Goal: Navigation & Orientation: Find specific page/section

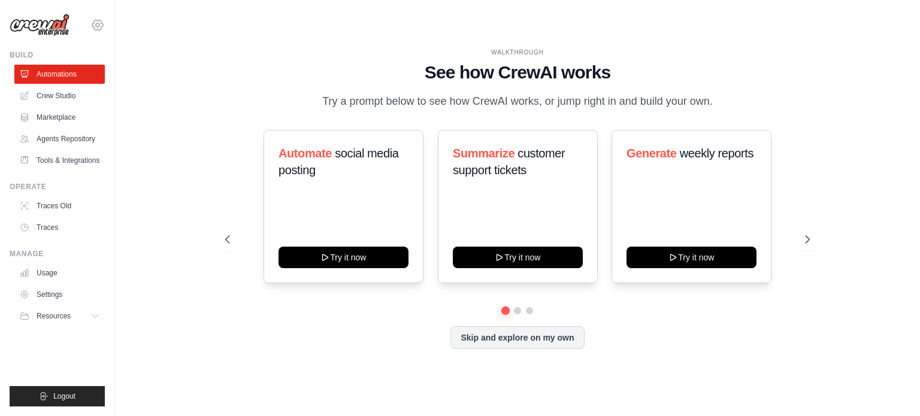
click at [96, 25] on icon at bounding box center [98, 25] width 4 height 4
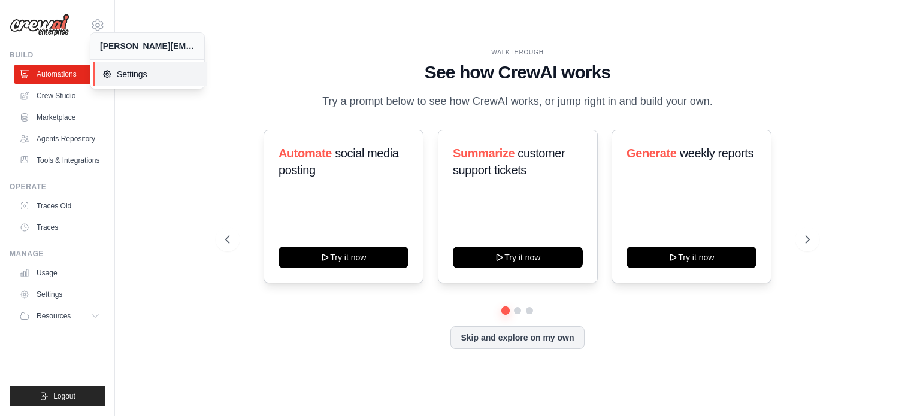
click at [141, 69] on span "Settings" at bounding box center [149, 74] width 95 height 12
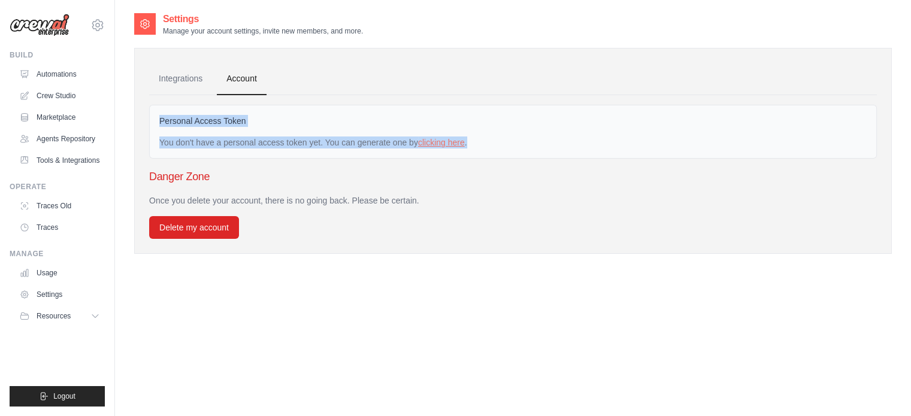
drag, startPoint x: 510, startPoint y: 142, endPoint x: 149, endPoint y: 105, distance: 363.3
click at [149, 105] on div "Personal Access Token You don't have a personal access token yet. You can gener…" at bounding box center [513, 167] width 728 height 144
click at [300, 153] on div "Personal Access Token You don't have a personal access token yet. You can gener…" at bounding box center [513, 132] width 728 height 54
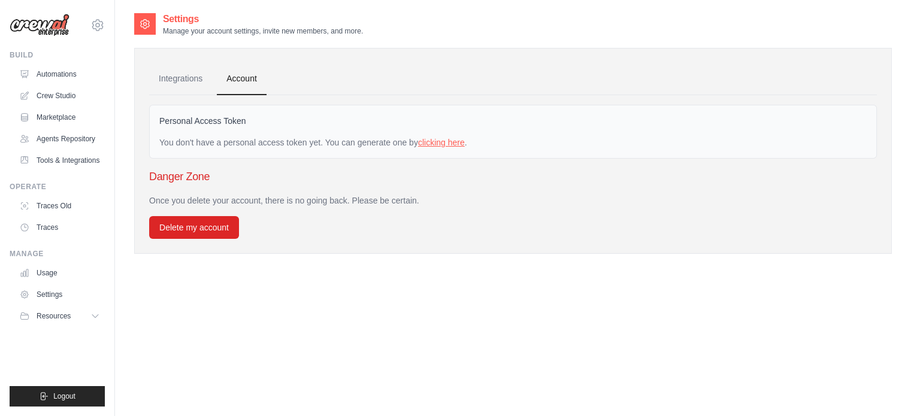
click at [434, 143] on link "clicking here" at bounding box center [441, 143] width 47 height 10
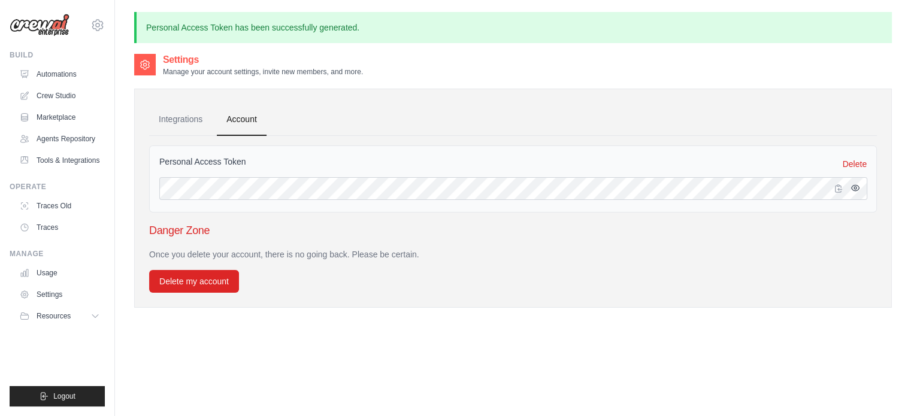
click at [855, 187] on icon "button" at bounding box center [856, 188] width 2 height 2
click at [855, 186] on icon "button" at bounding box center [856, 188] width 8 height 7
click at [189, 115] on link "Integrations" at bounding box center [180, 120] width 63 height 32
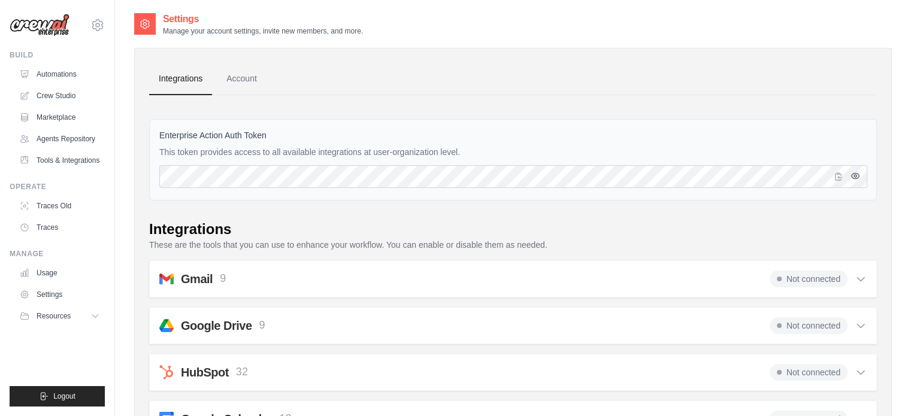
click at [856, 173] on icon "button" at bounding box center [856, 175] width 8 height 5
click at [856, 173] on icon "button" at bounding box center [856, 176] width 8 height 7
click at [64, 159] on link "Tools & Integrations" at bounding box center [61, 160] width 90 height 19
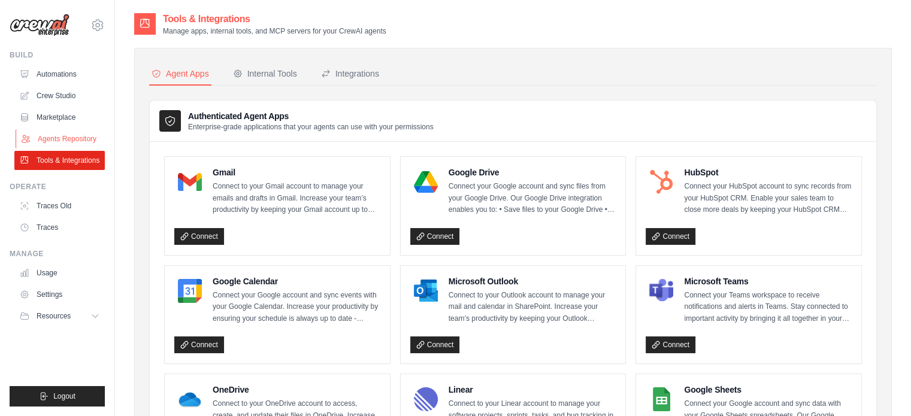
click at [65, 141] on link "Agents Repository" at bounding box center [61, 138] width 90 height 19
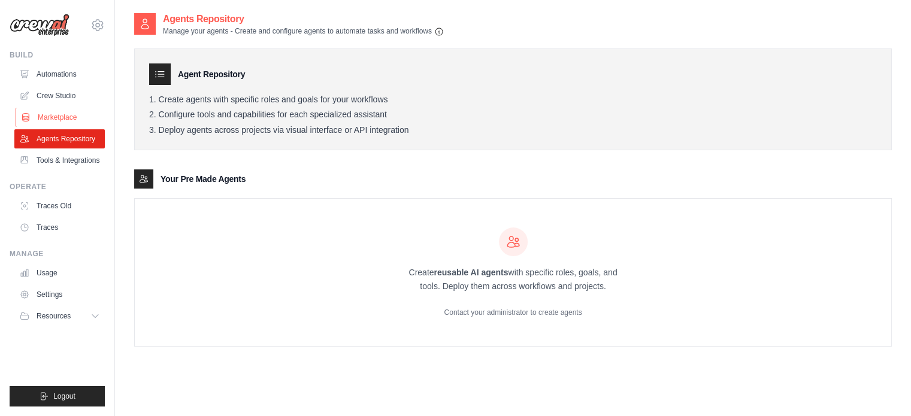
click at [62, 120] on link "Marketplace" at bounding box center [61, 117] width 90 height 19
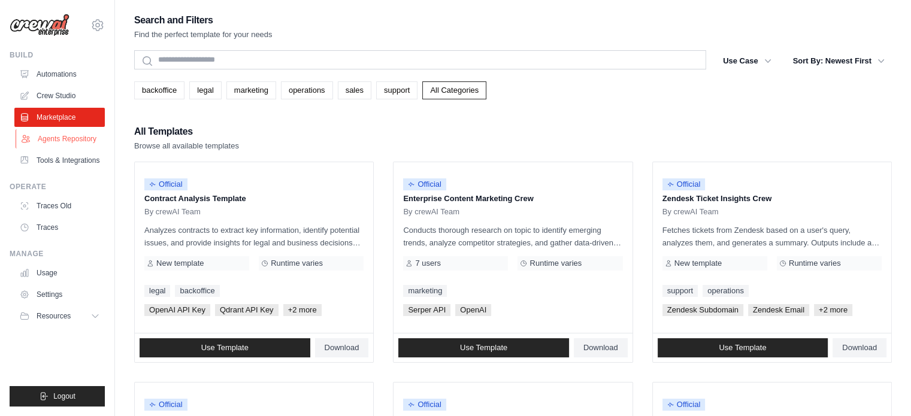
click at [70, 138] on link "Agents Repository" at bounding box center [61, 138] width 90 height 19
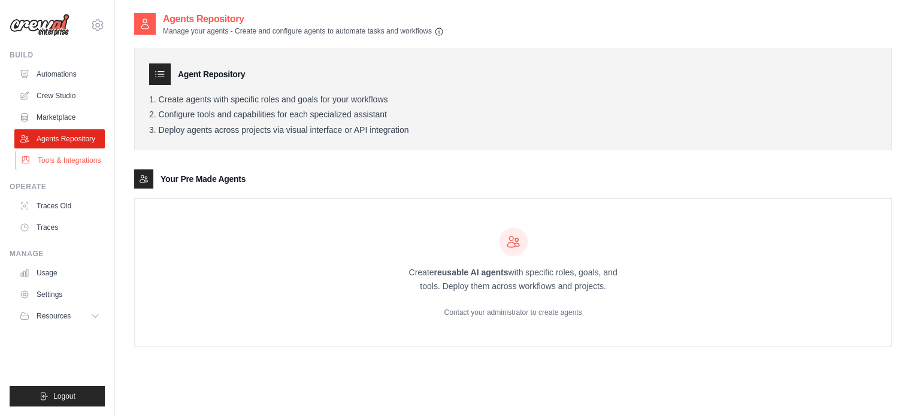
click at [55, 167] on link "Tools & Integrations" at bounding box center [61, 160] width 90 height 19
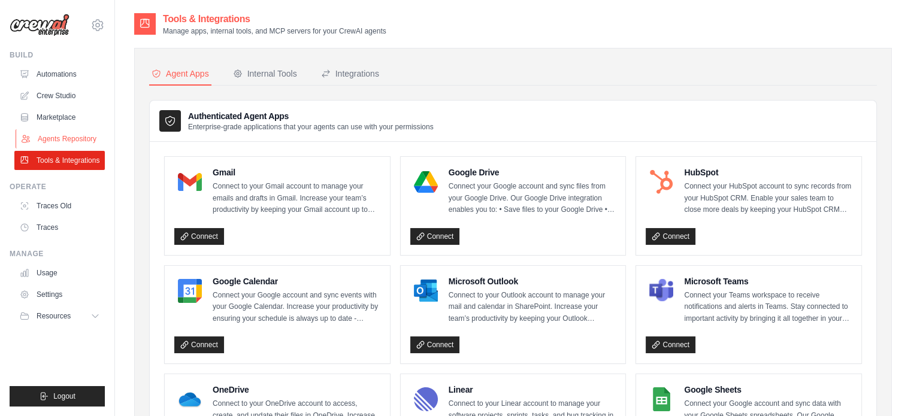
click at [73, 141] on link "Agents Repository" at bounding box center [61, 138] width 90 height 19
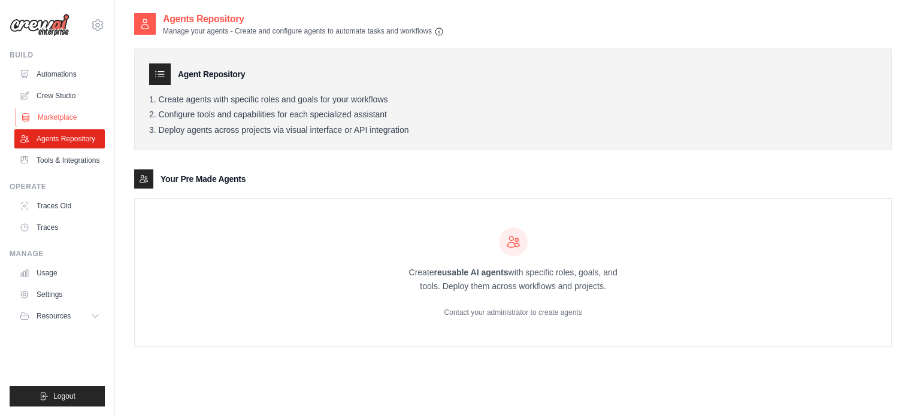
click at [67, 120] on link "Marketplace" at bounding box center [61, 117] width 90 height 19
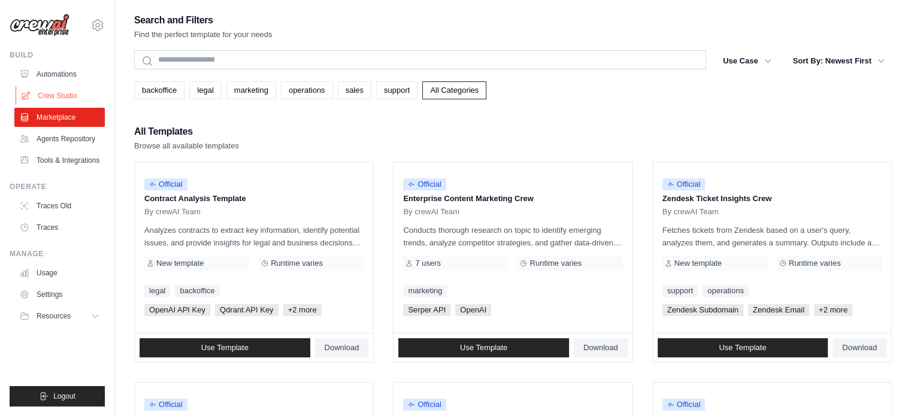
click at [65, 102] on link "Crew Studio" at bounding box center [61, 95] width 90 height 19
